Goal: Find contact information: Find contact information

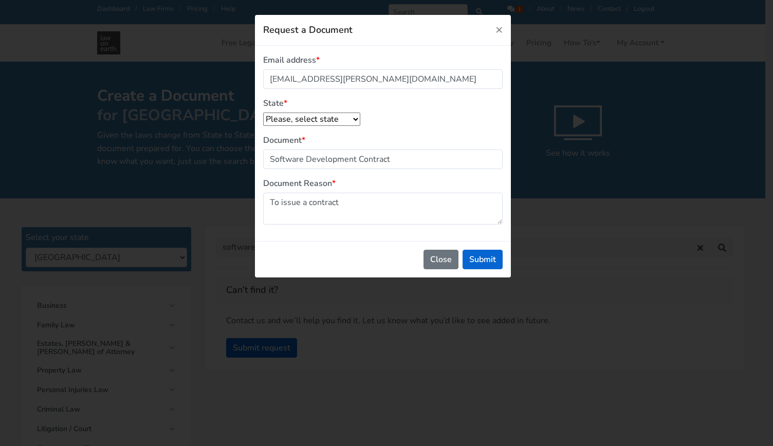
select select "[GEOGRAPHIC_DATA]"
click at [501, 30] on span "×" at bounding box center [498, 29] width 7 height 16
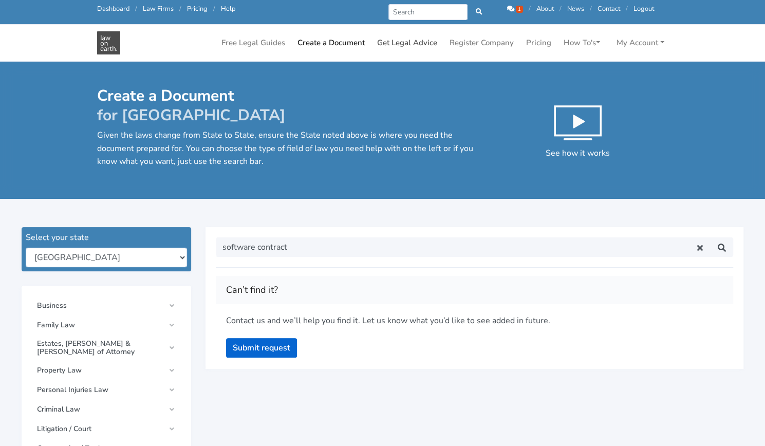
click at [393, 43] on link "Get Legal Advice" at bounding box center [407, 43] width 68 height 20
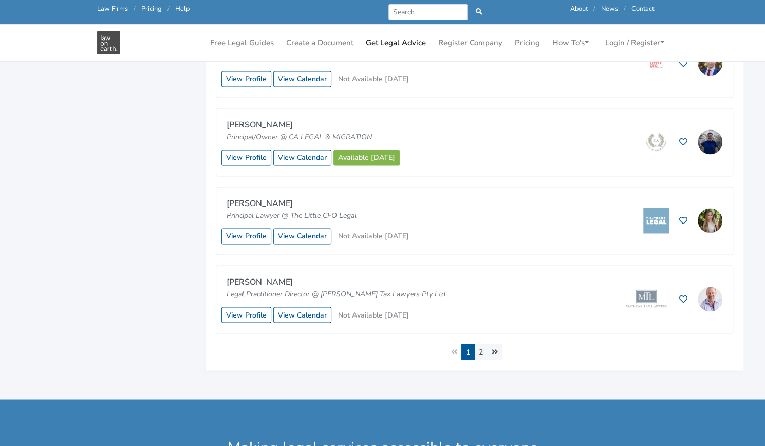
scroll to position [831, 0]
click at [481, 349] on link "2" at bounding box center [480, 351] width 13 height 16
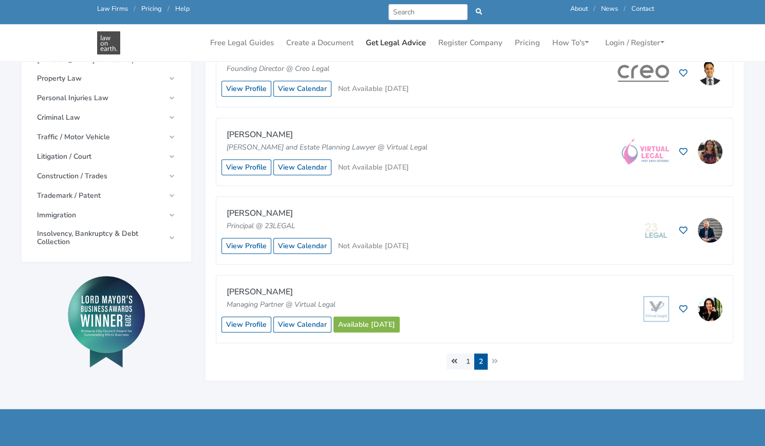
scroll to position [430, 0]
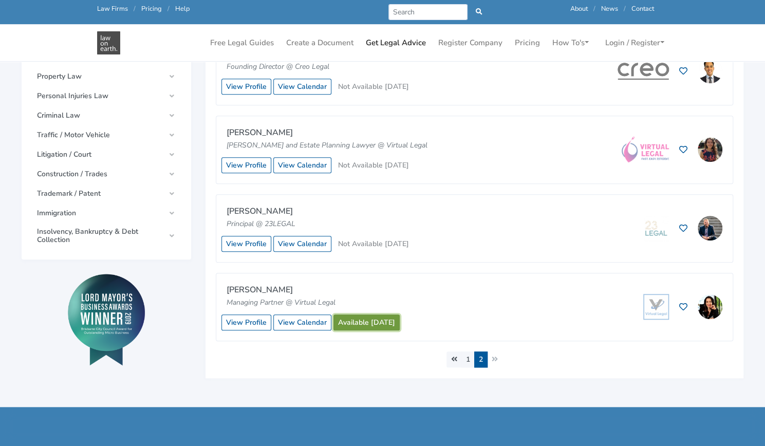
click at [372, 319] on link "Available today" at bounding box center [367, 323] width 66 height 16
